Goal: Task Accomplishment & Management: Complete application form

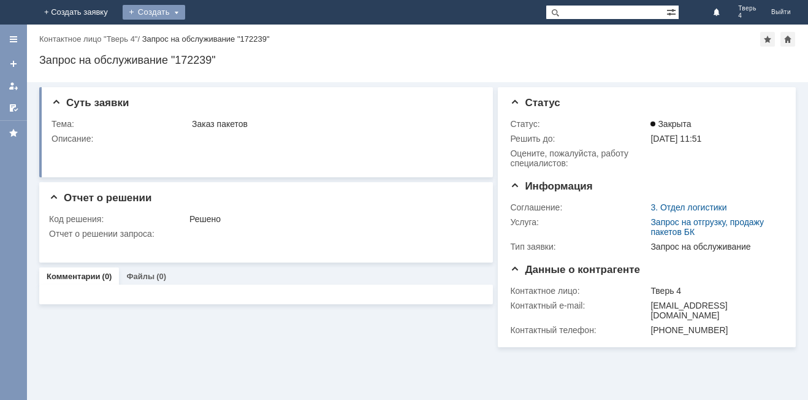
click at [185, 13] on div "Создать" at bounding box center [154, 12] width 63 height 15
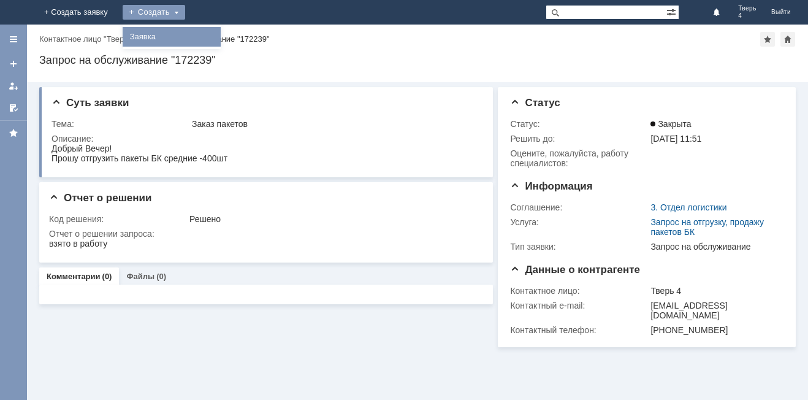
click at [218, 35] on link "Заявка" at bounding box center [171, 36] width 93 height 15
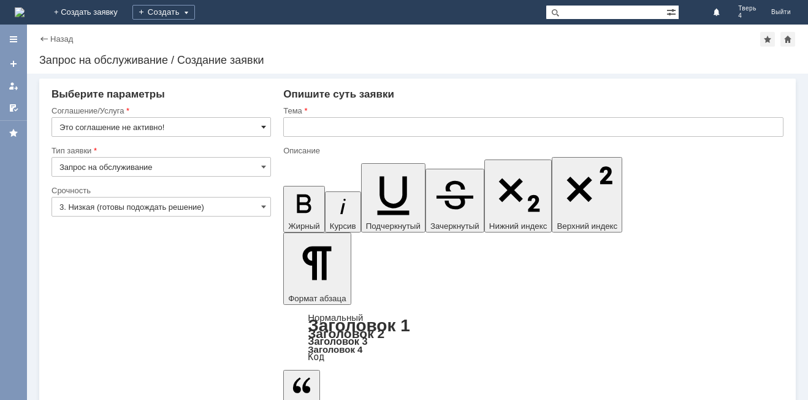
click at [264, 125] on span at bounding box center [263, 127] width 5 height 10
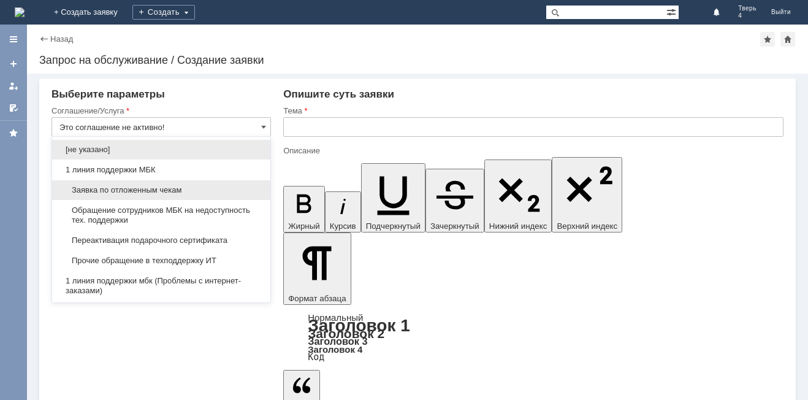
click at [132, 186] on span "Заявка по отложенным чекам" at bounding box center [160, 190] width 203 height 10
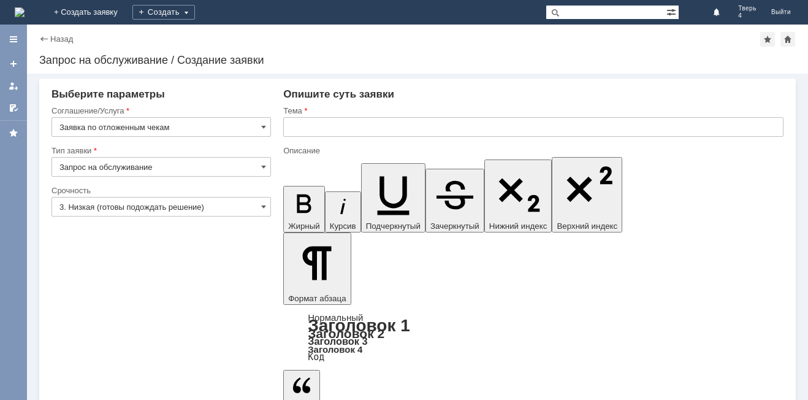
type input "Заявка по отложенным чекам"
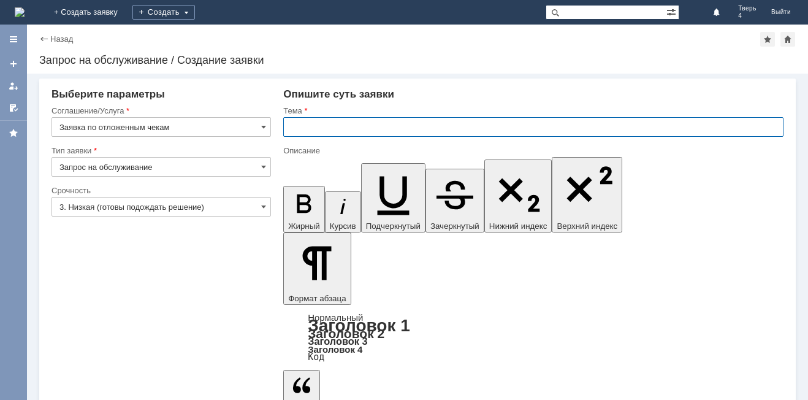
click at [311, 127] on input "text" at bounding box center [533, 127] width 500 height 20
type input "отложенные чеки"
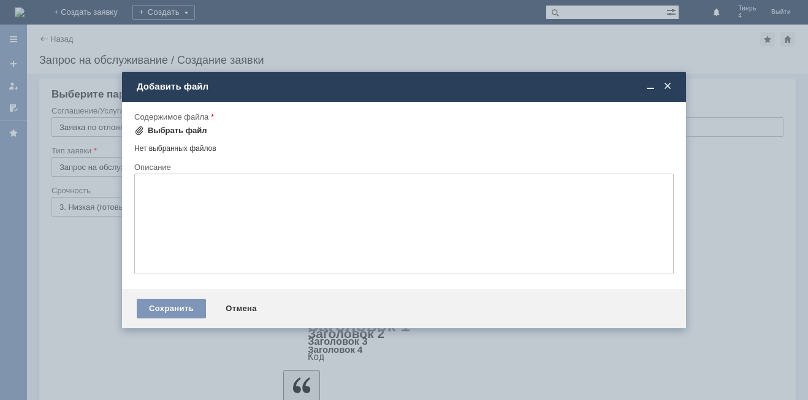
click at [138, 131] on span at bounding box center [139, 131] width 10 height 10
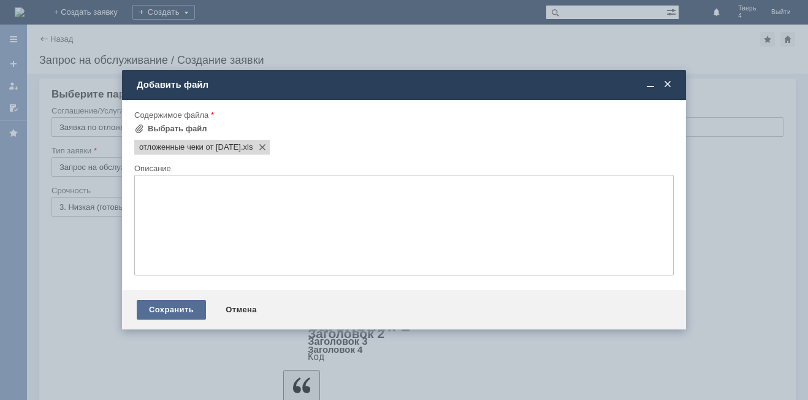
click at [198, 314] on div "Сохранить" at bounding box center [171, 310] width 69 height 20
